Goal: Find specific page/section: Find specific page/section

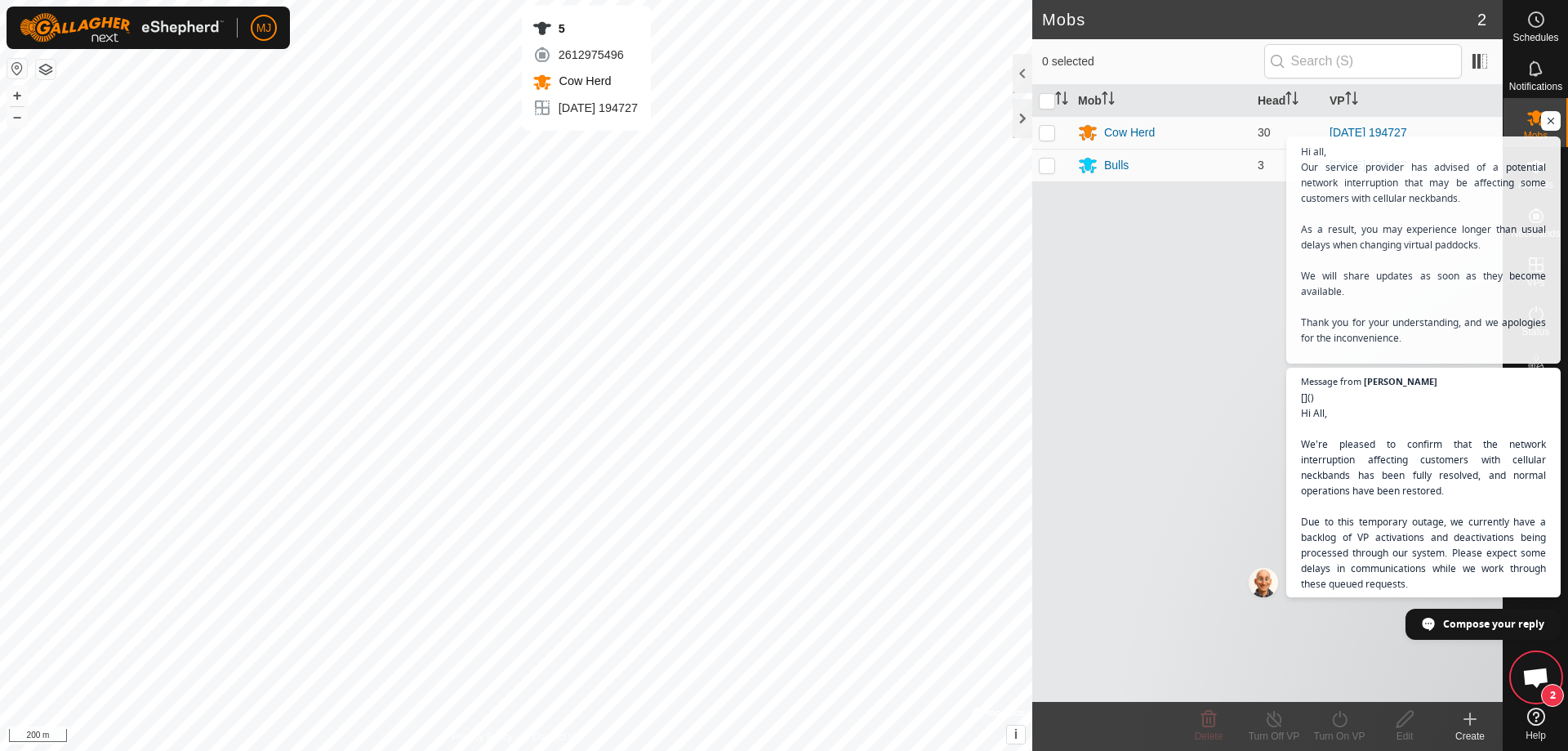
scroll to position [6265, 0]
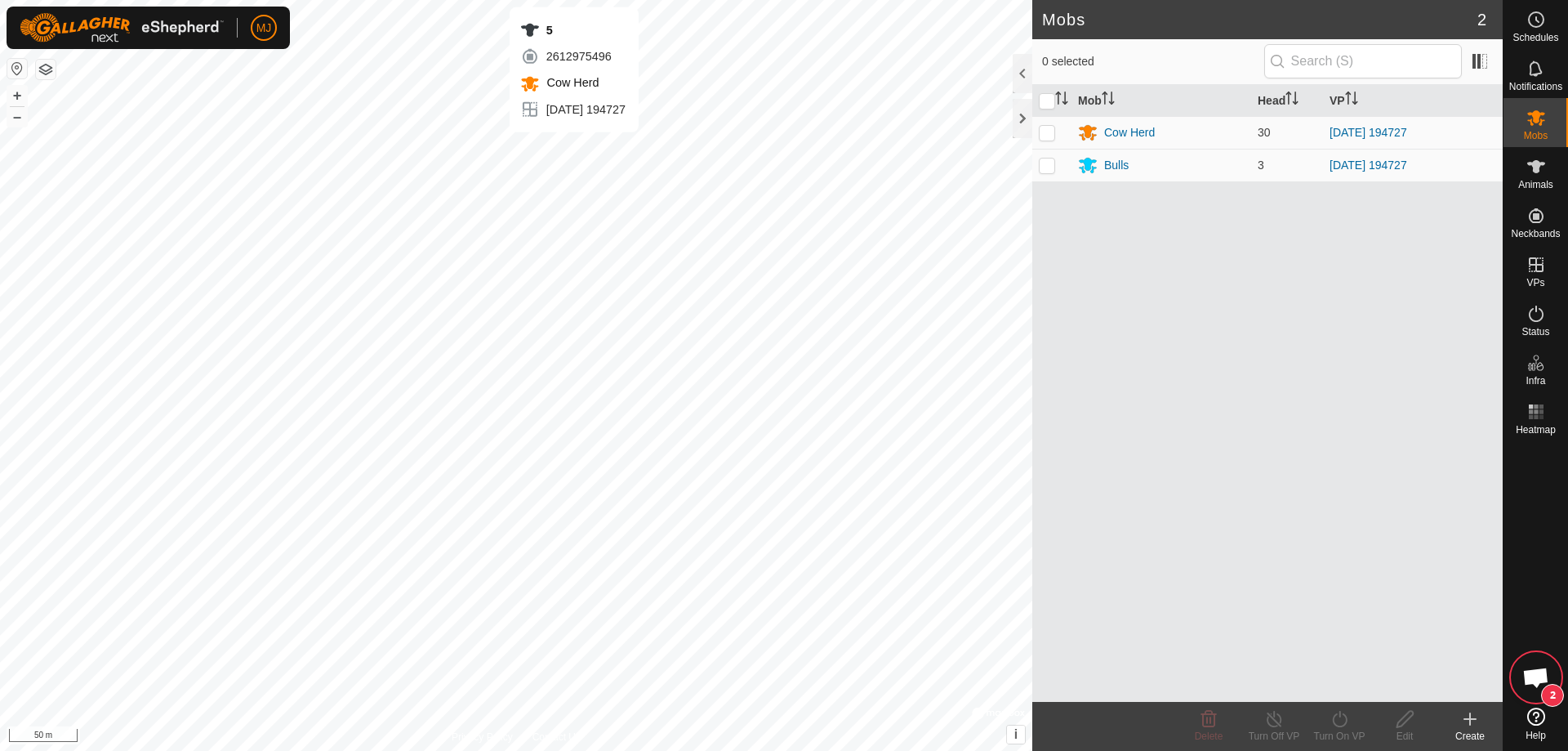
scroll to position [6624, 0]
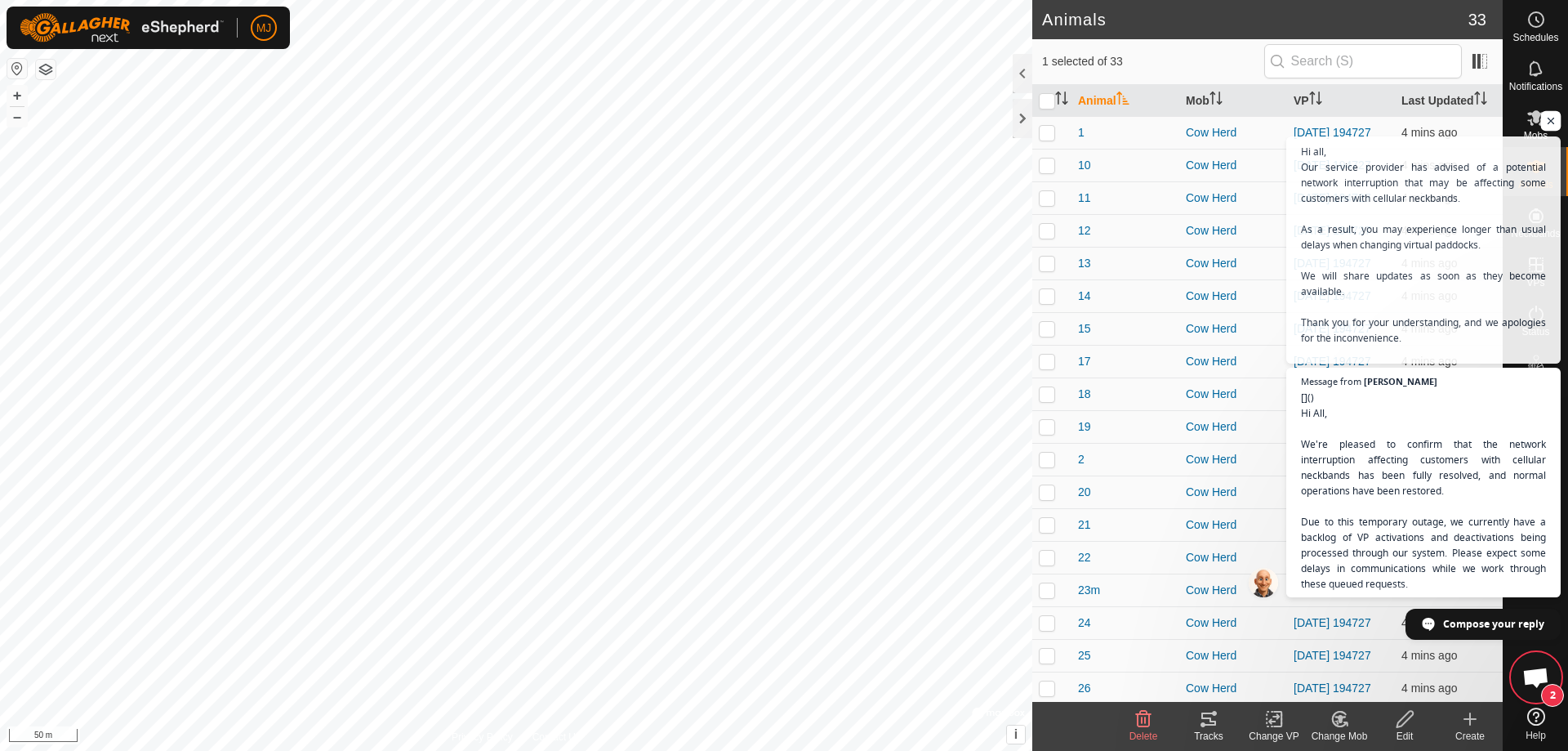
click at [1549, 114] on span "Open chat" at bounding box center [1551, 120] width 20 height 20
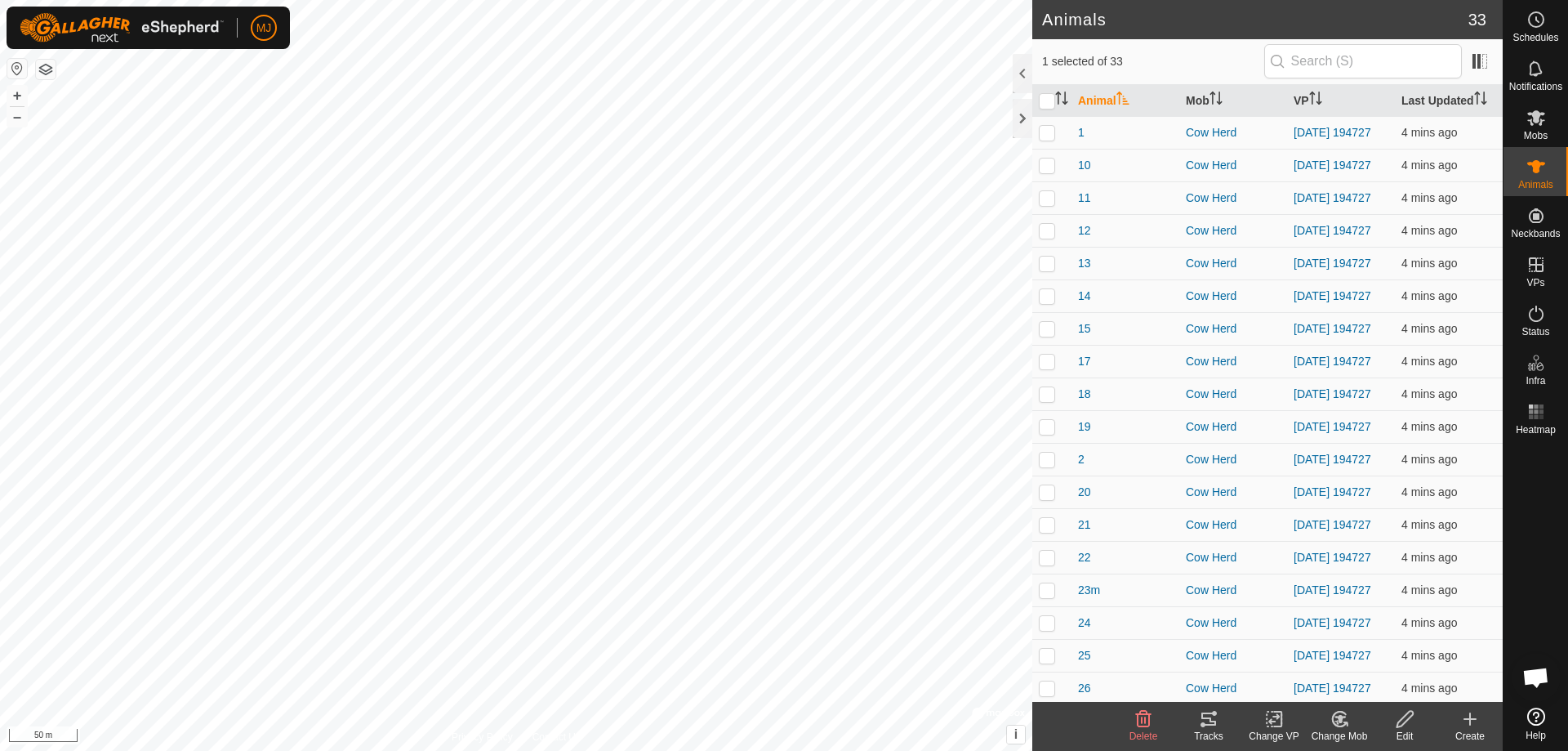
click at [1530, 678] on span "Open chat" at bounding box center [1536, 679] width 27 height 23
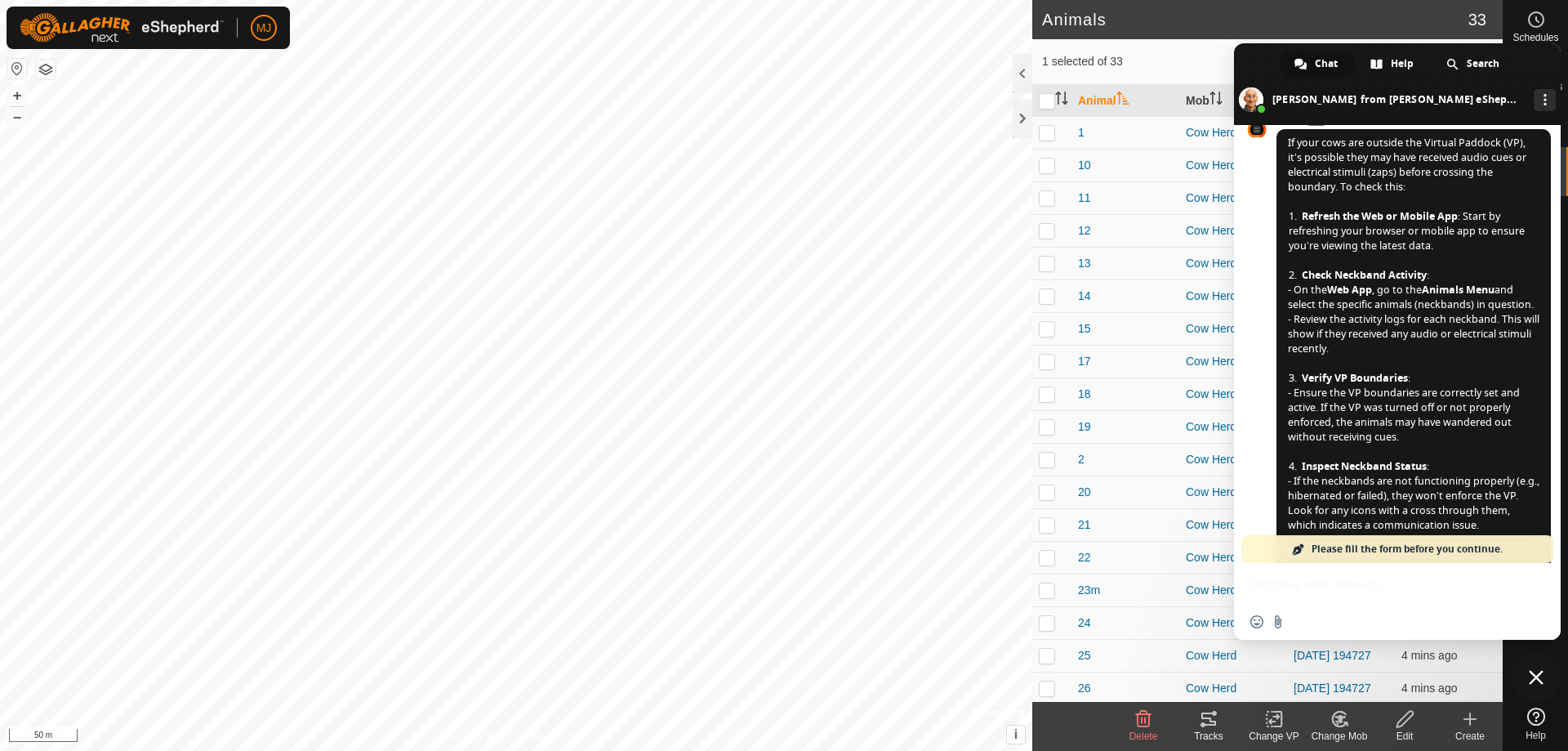
scroll to position [4254, 0]
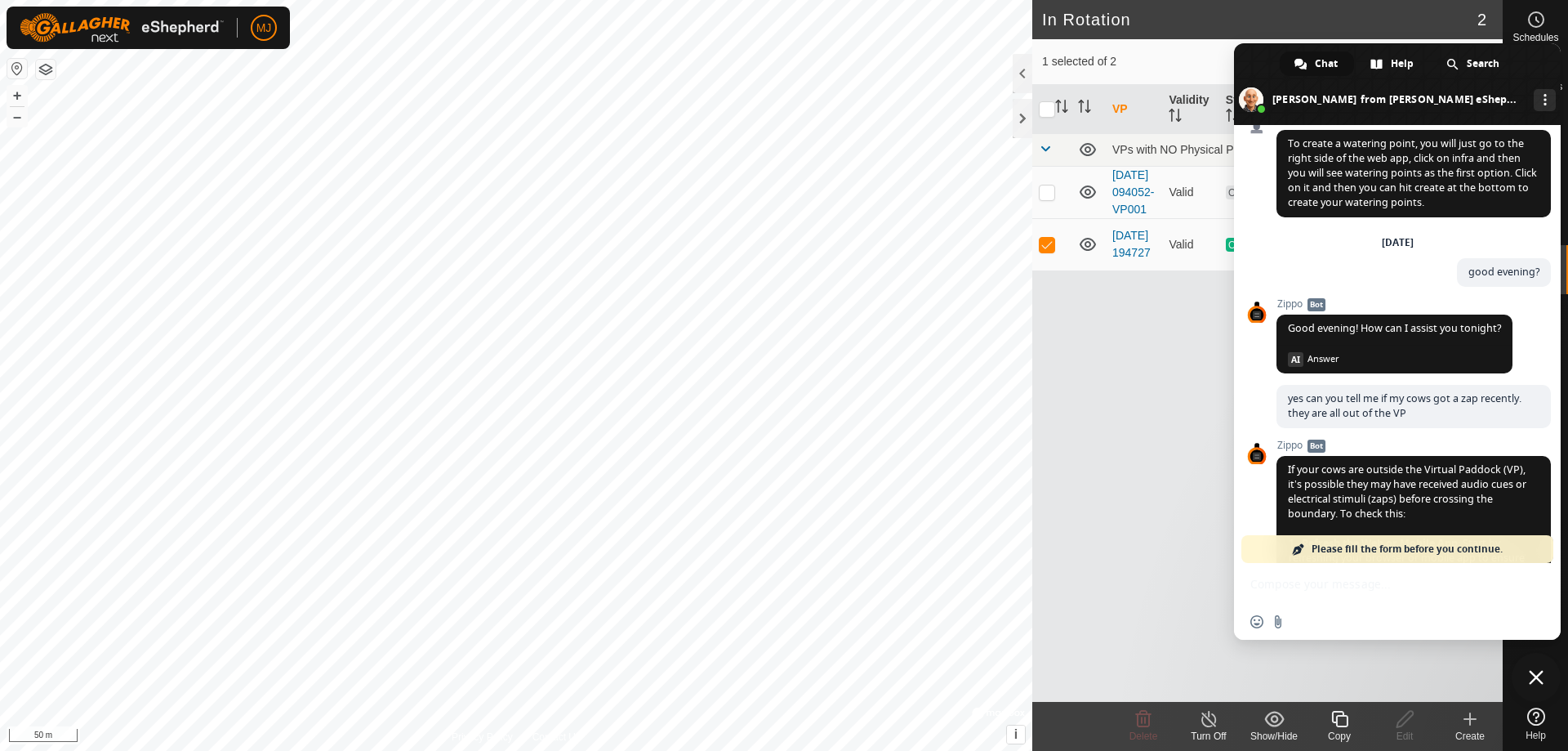
click at [1536, 677] on span "Close chat" at bounding box center [1536, 677] width 15 height 15
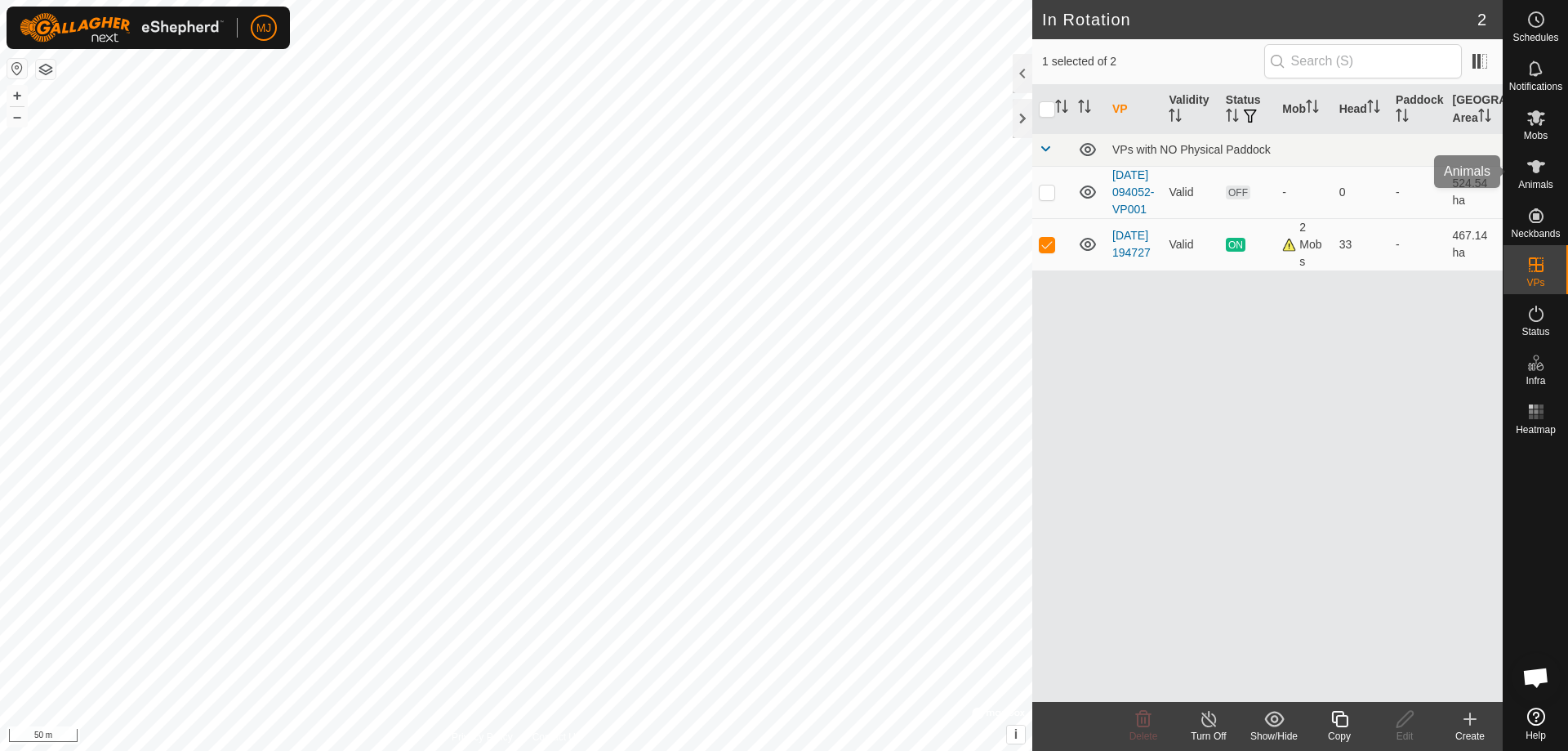
click at [1540, 178] on es-animals-svg-icon at bounding box center [1536, 166] width 29 height 27
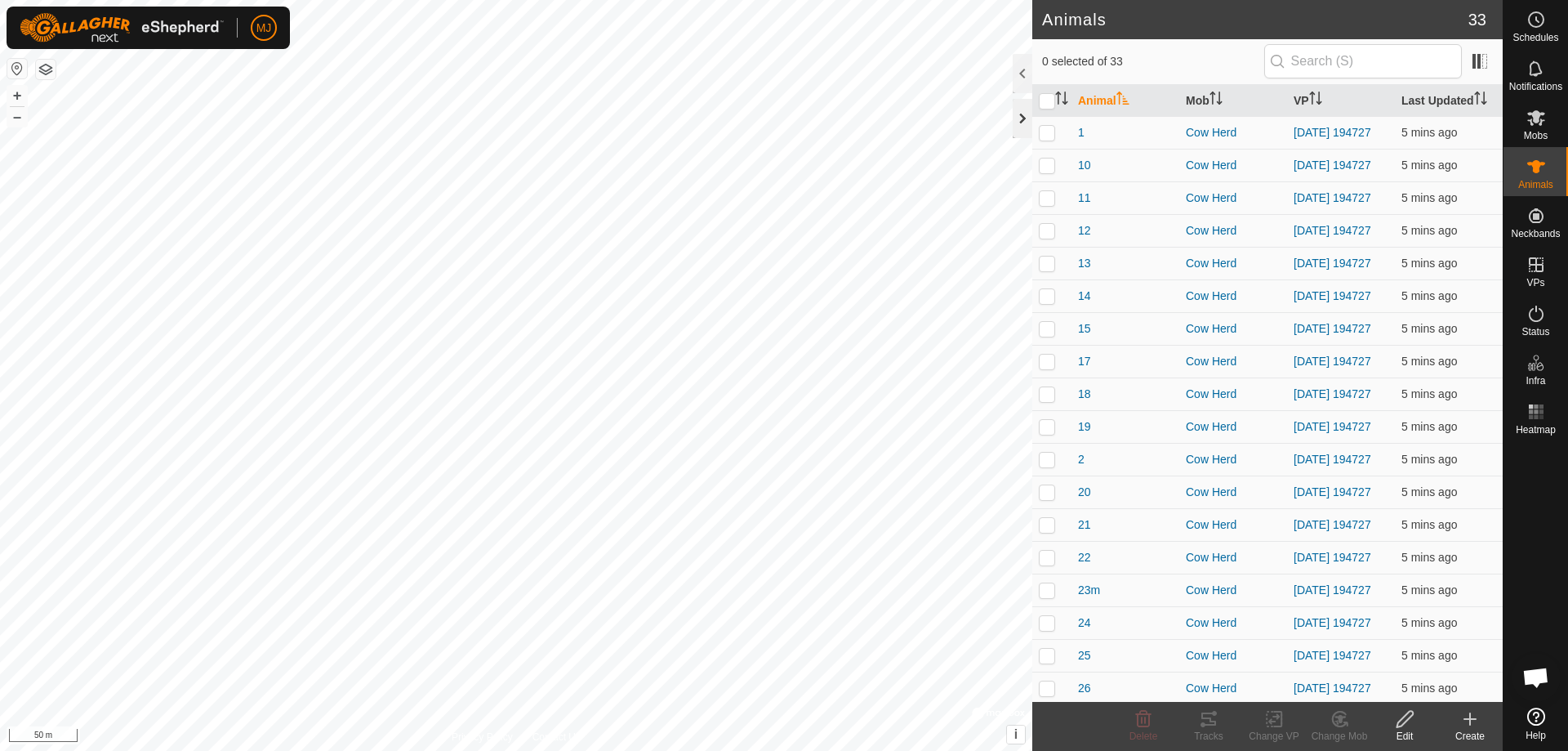
click at [1013, 120] on div at bounding box center [1023, 119] width 19 height 39
